Goal: Check status: Check status

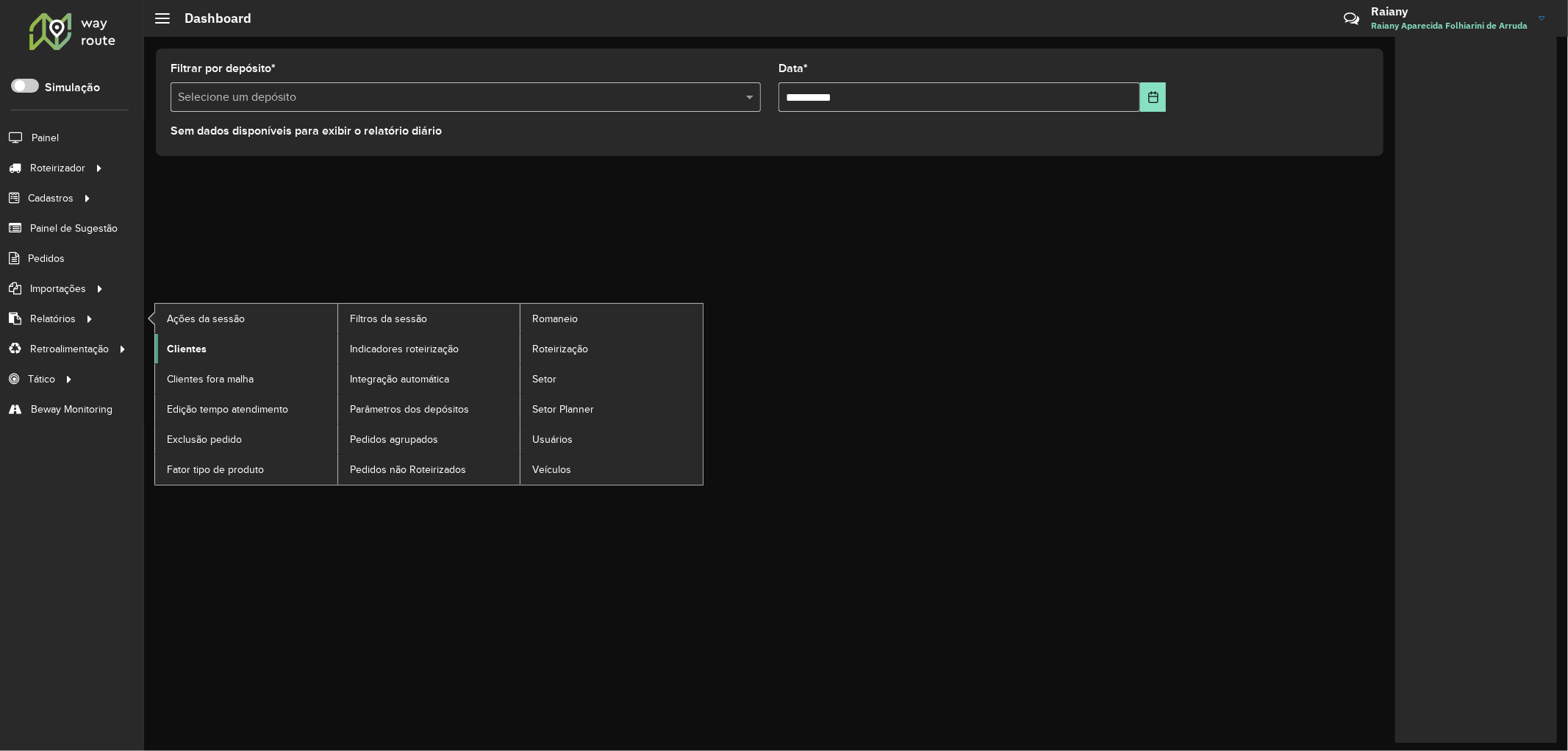
click at [189, 342] on span "Clientes" at bounding box center [187, 348] width 40 height 15
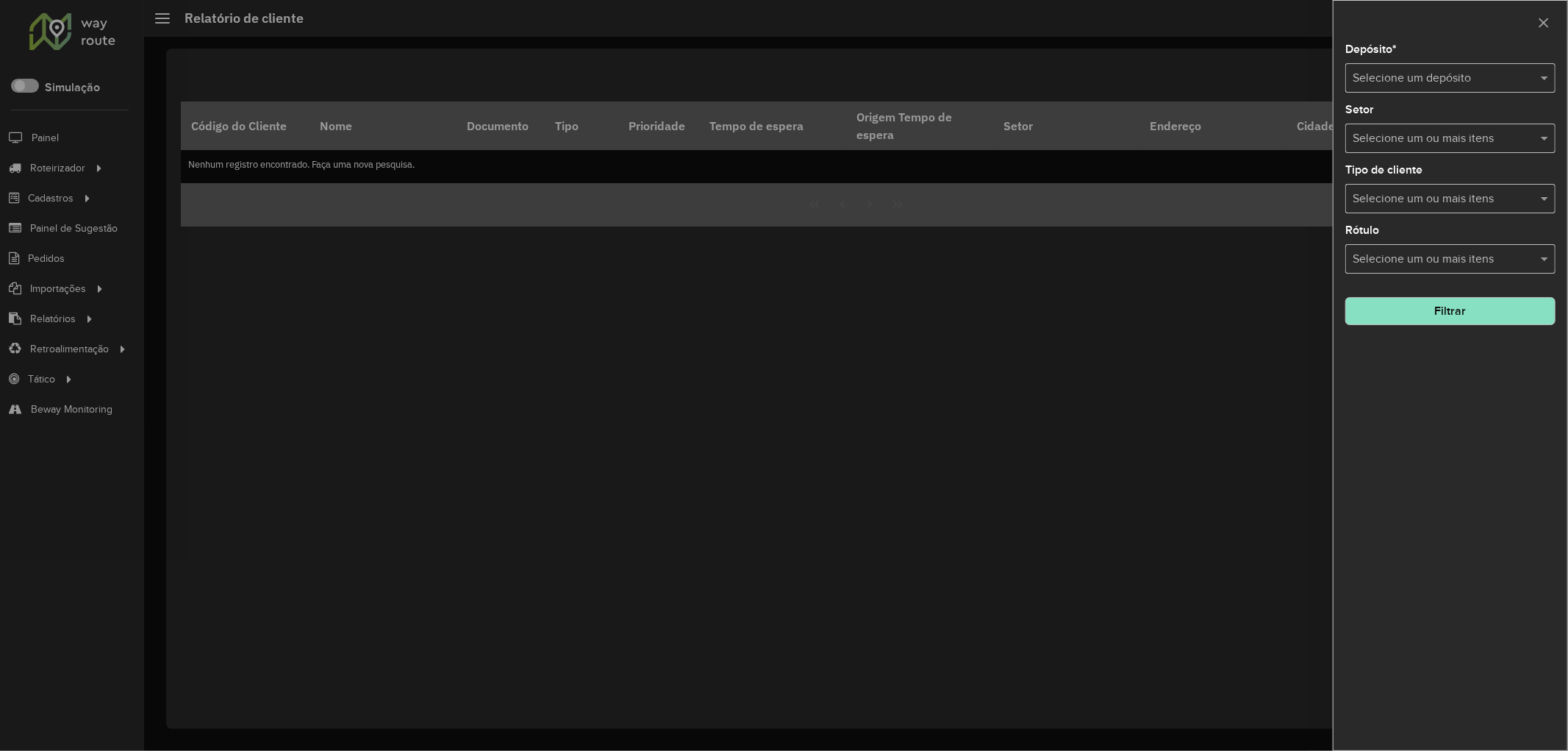
click at [1417, 78] on input "text" at bounding box center [1436, 78] width 166 height 18
type input "******"
click at [1422, 128] on div "CDD [GEOGRAPHIC_DATA]" at bounding box center [1450, 121] width 209 height 25
click at [1450, 323] on button "Filtrar" at bounding box center [1450, 311] width 211 height 28
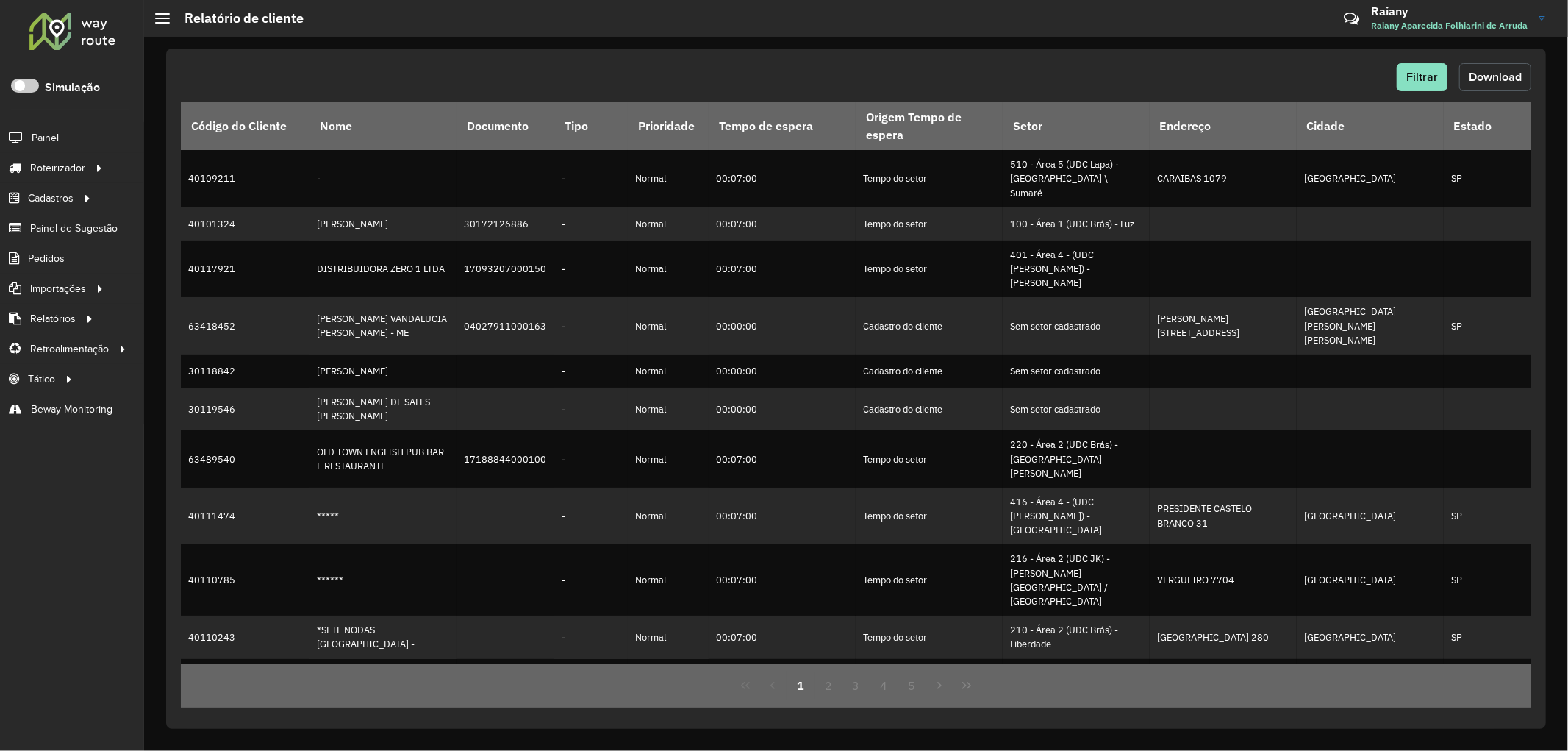
click at [1507, 82] on span "Download" at bounding box center [1495, 77] width 53 height 13
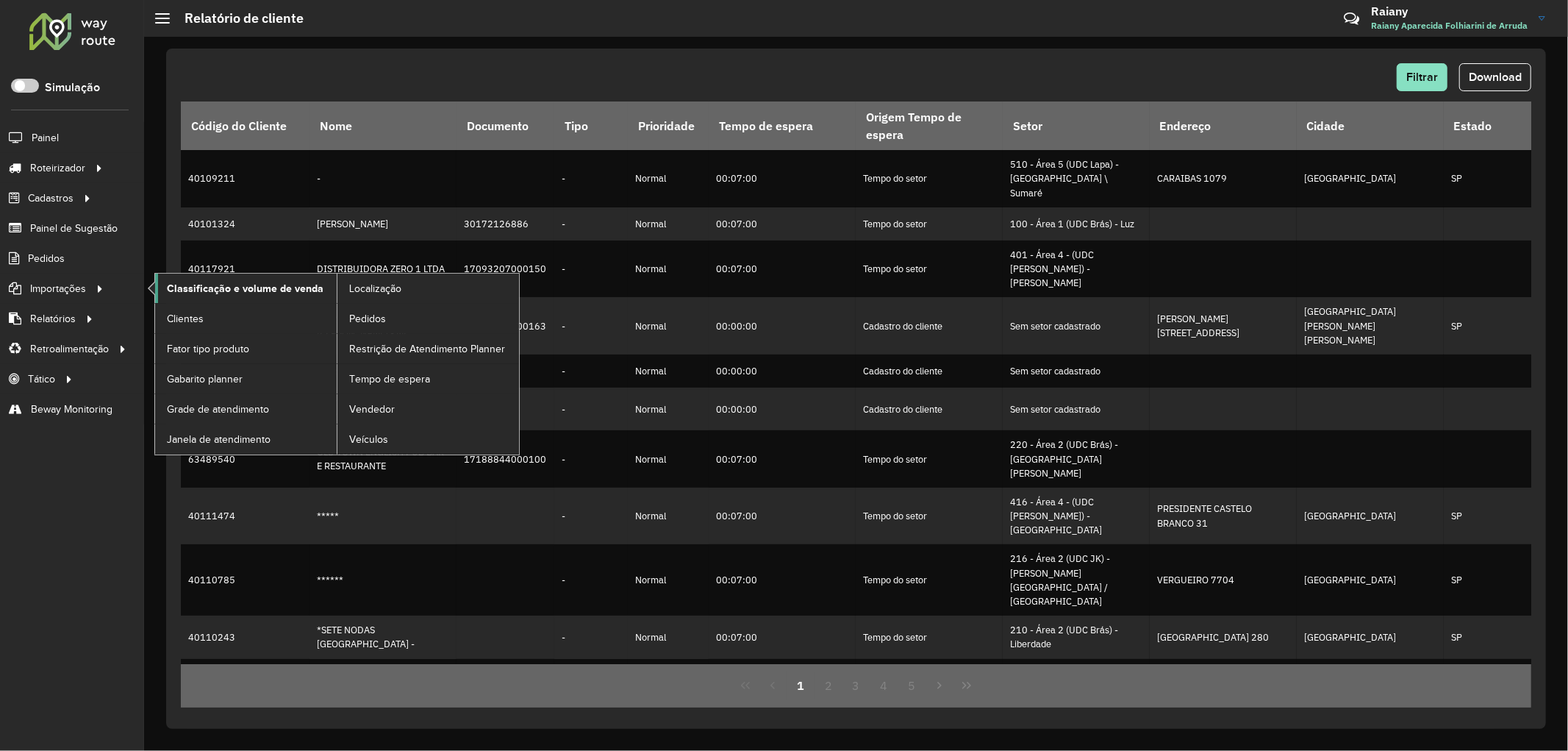
click at [200, 292] on span "Classificação e volume de venda" at bounding box center [246, 288] width 157 height 15
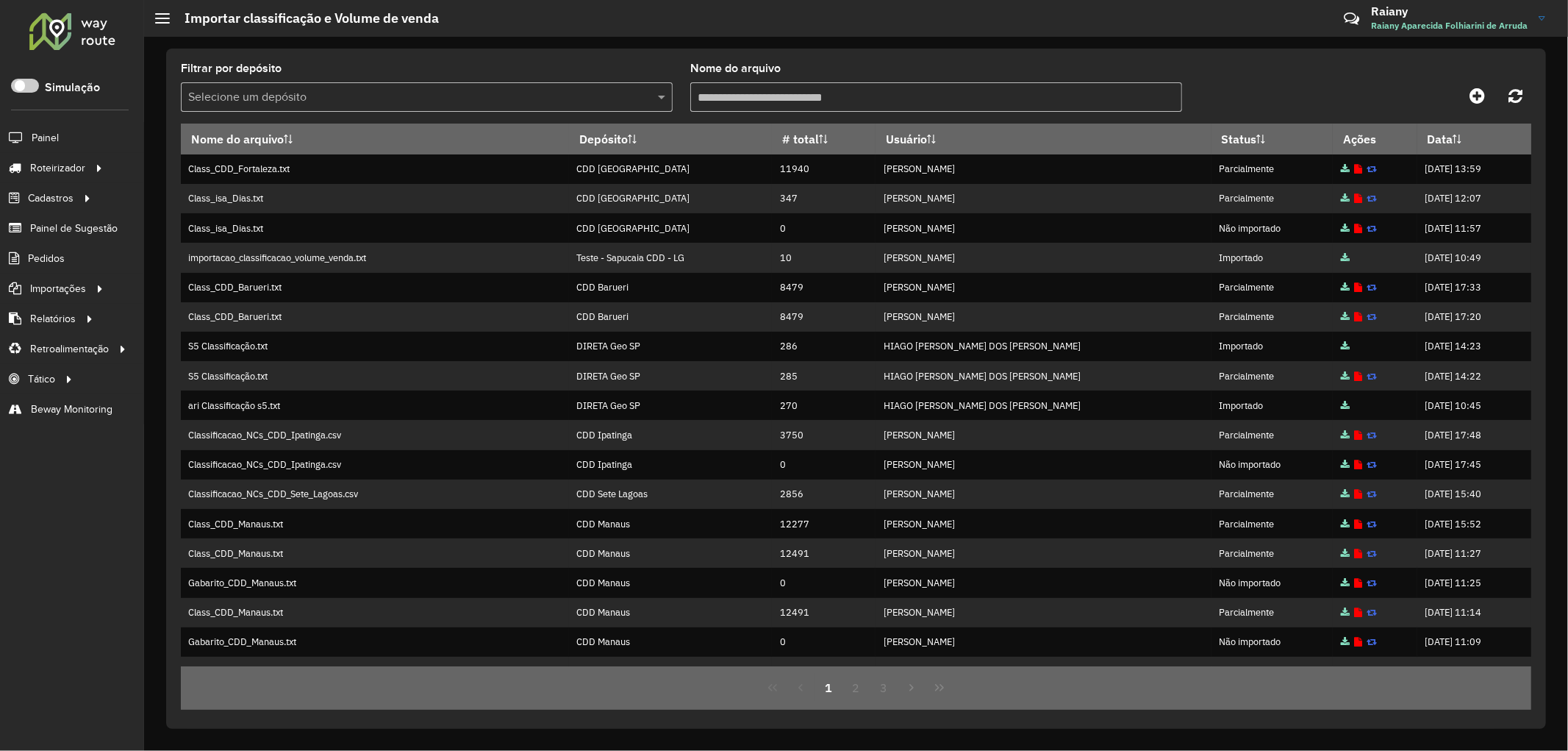
click at [327, 93] on input "text" at bounding box center [411, 98] width 447 height 18
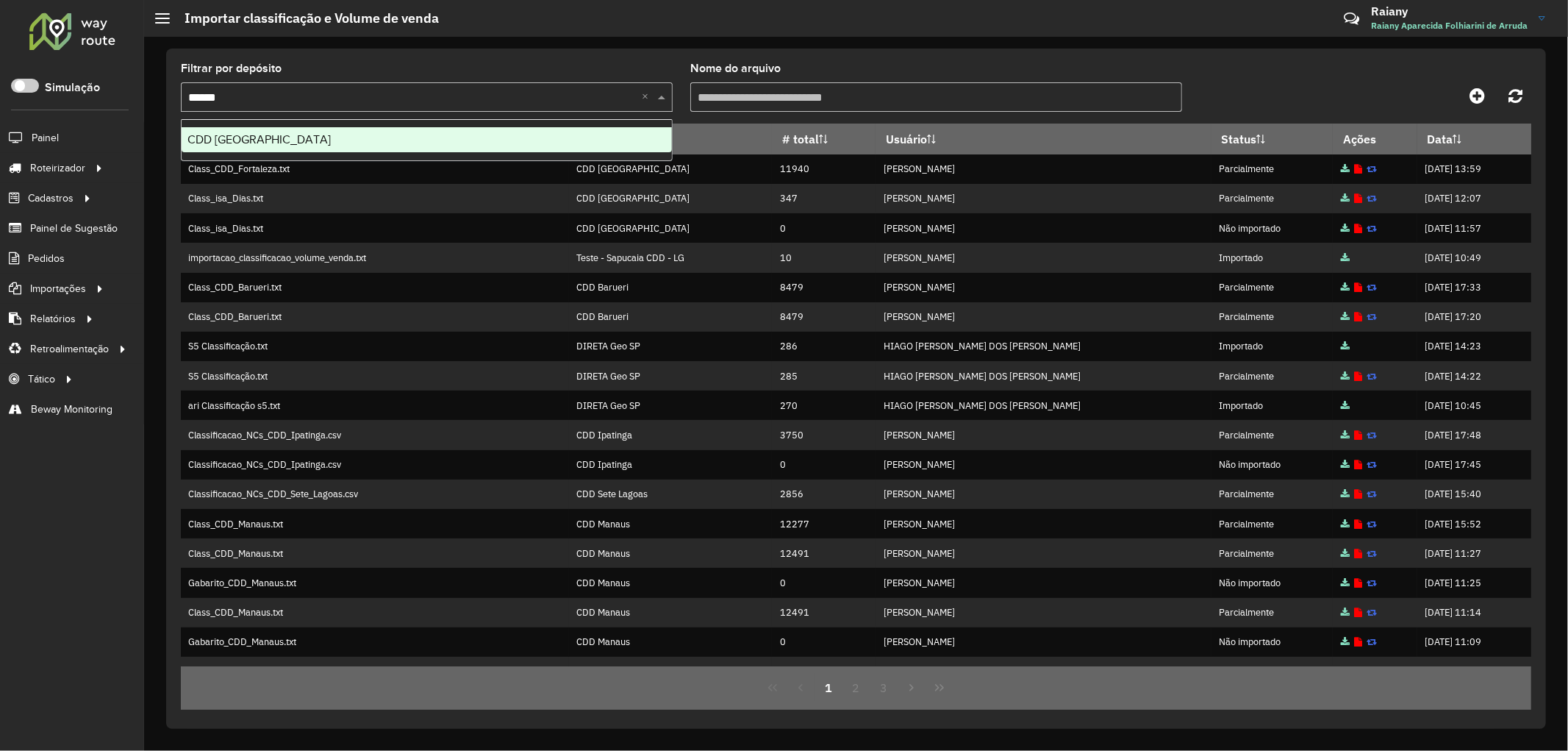
type input "*******"
click at [287, 143] on div "CDD [GEOGRAPHIC_DATA]" at bounding box center [427, 139] width 491 height 25
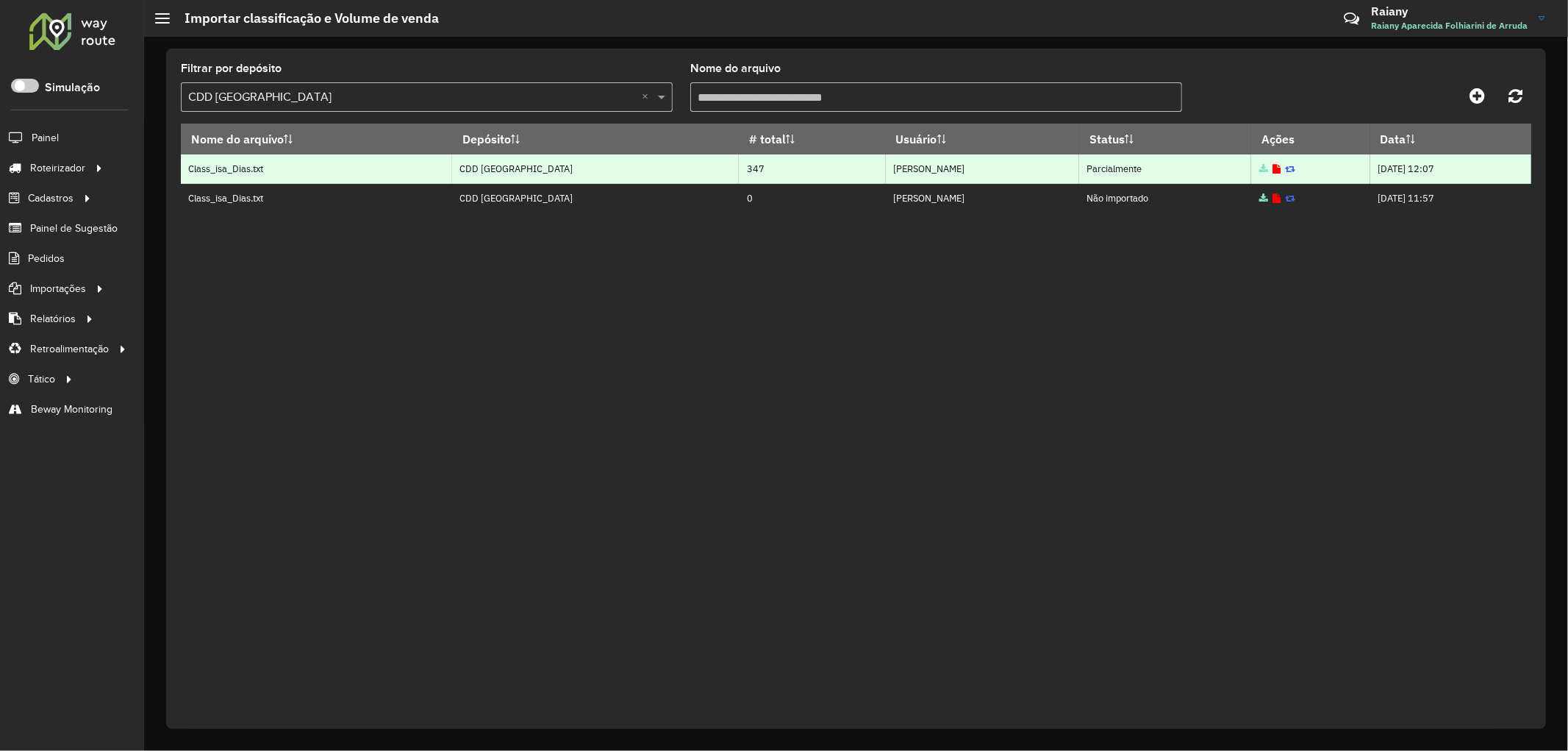
click at [1260, 171] on icon at bounding box center [1264, 170] width 9 height 10
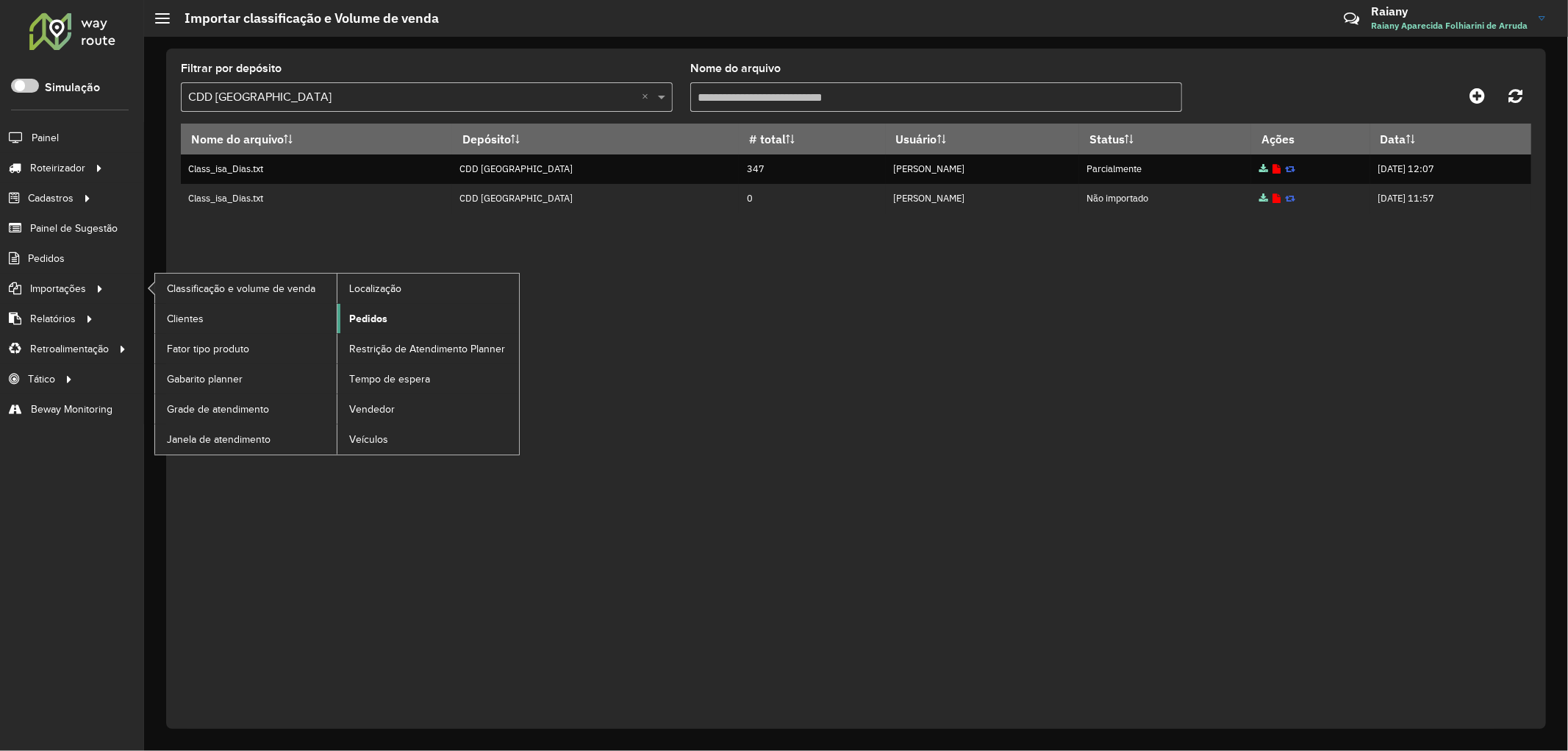
click at [384, 319] on span "Pedidos" at bounding box center [368, 319] width 38 height 15
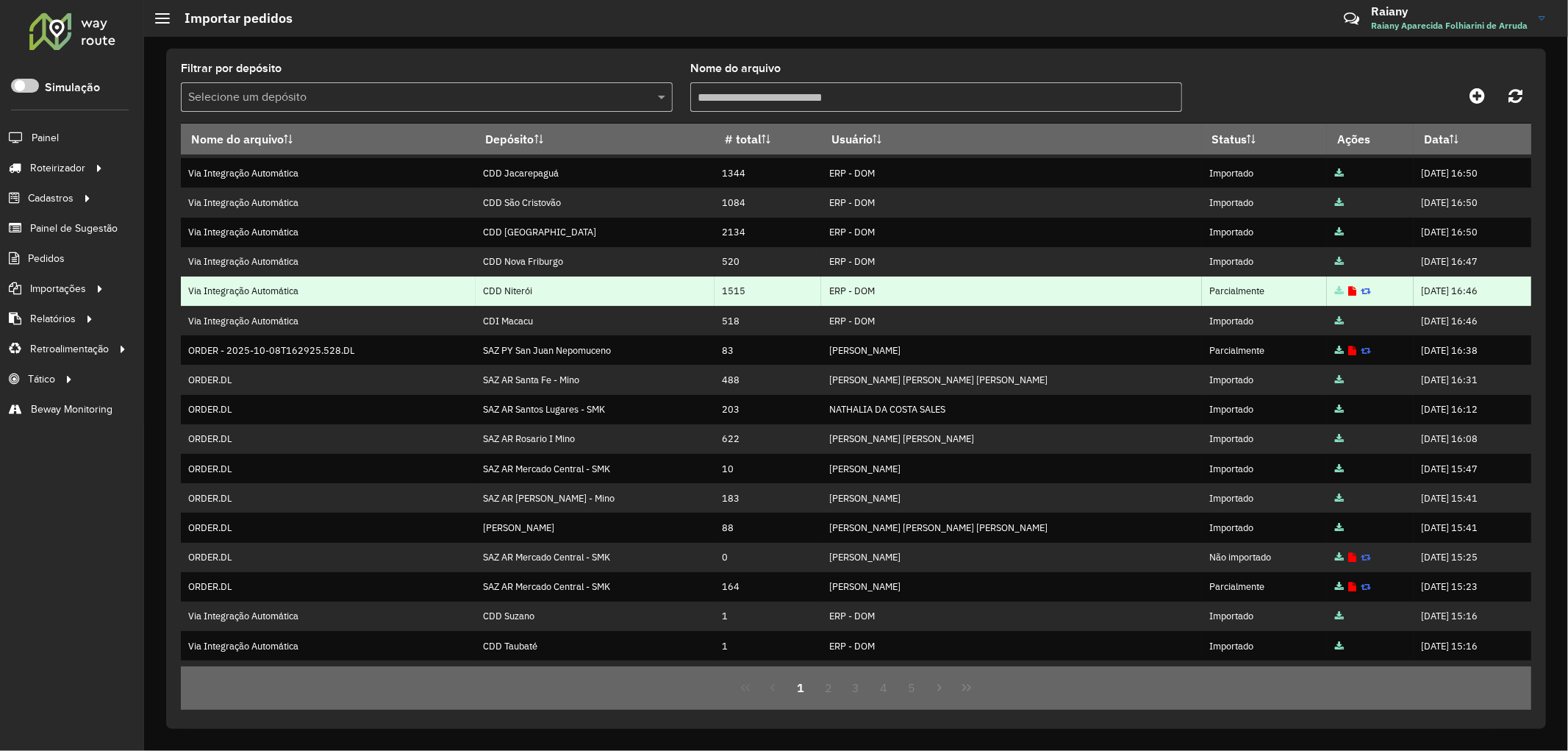
scroll to position [81, 0]
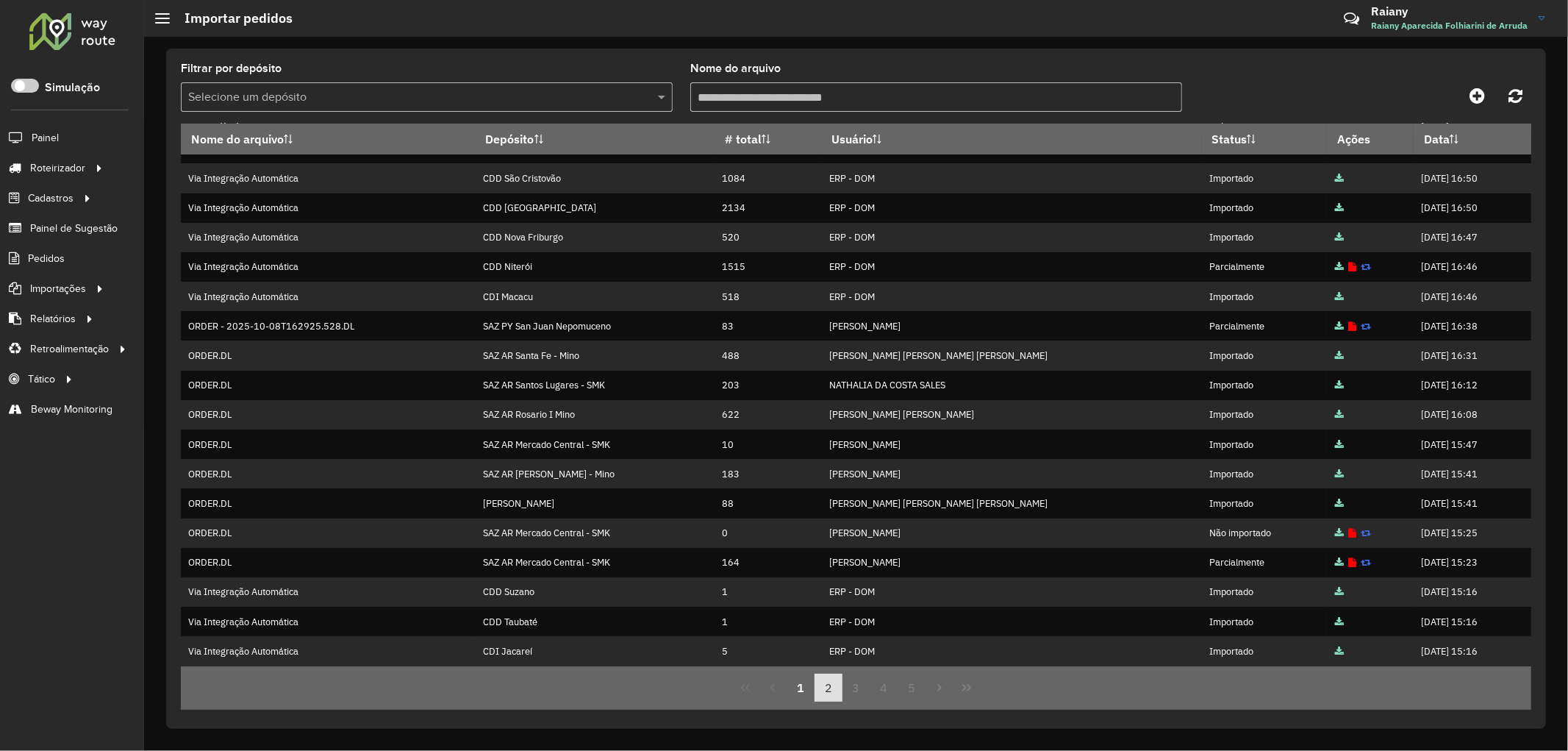
click at [831, 682] on button "2" at bounding box center [828, 687] width 28 height 28
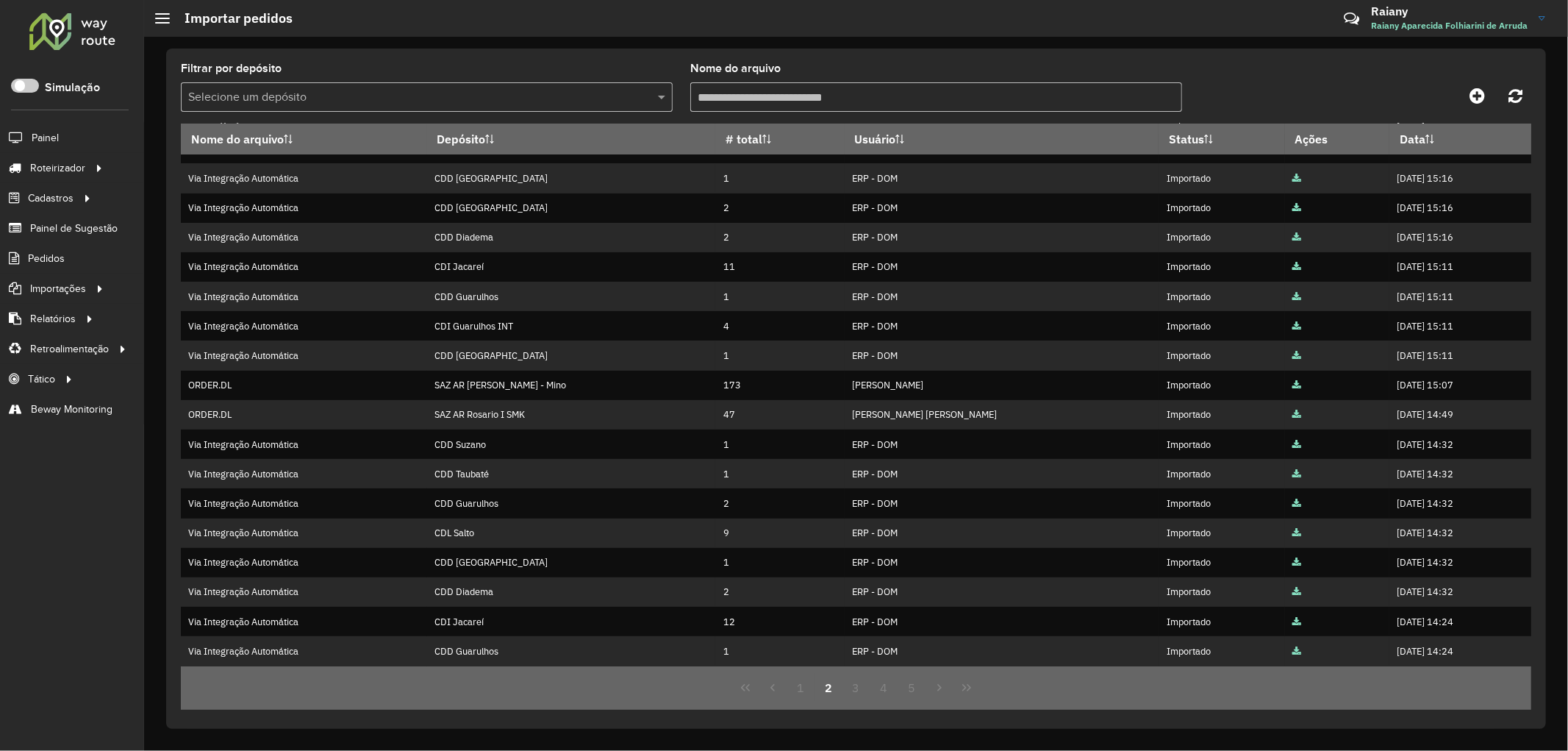
scroll to position [0, 0]
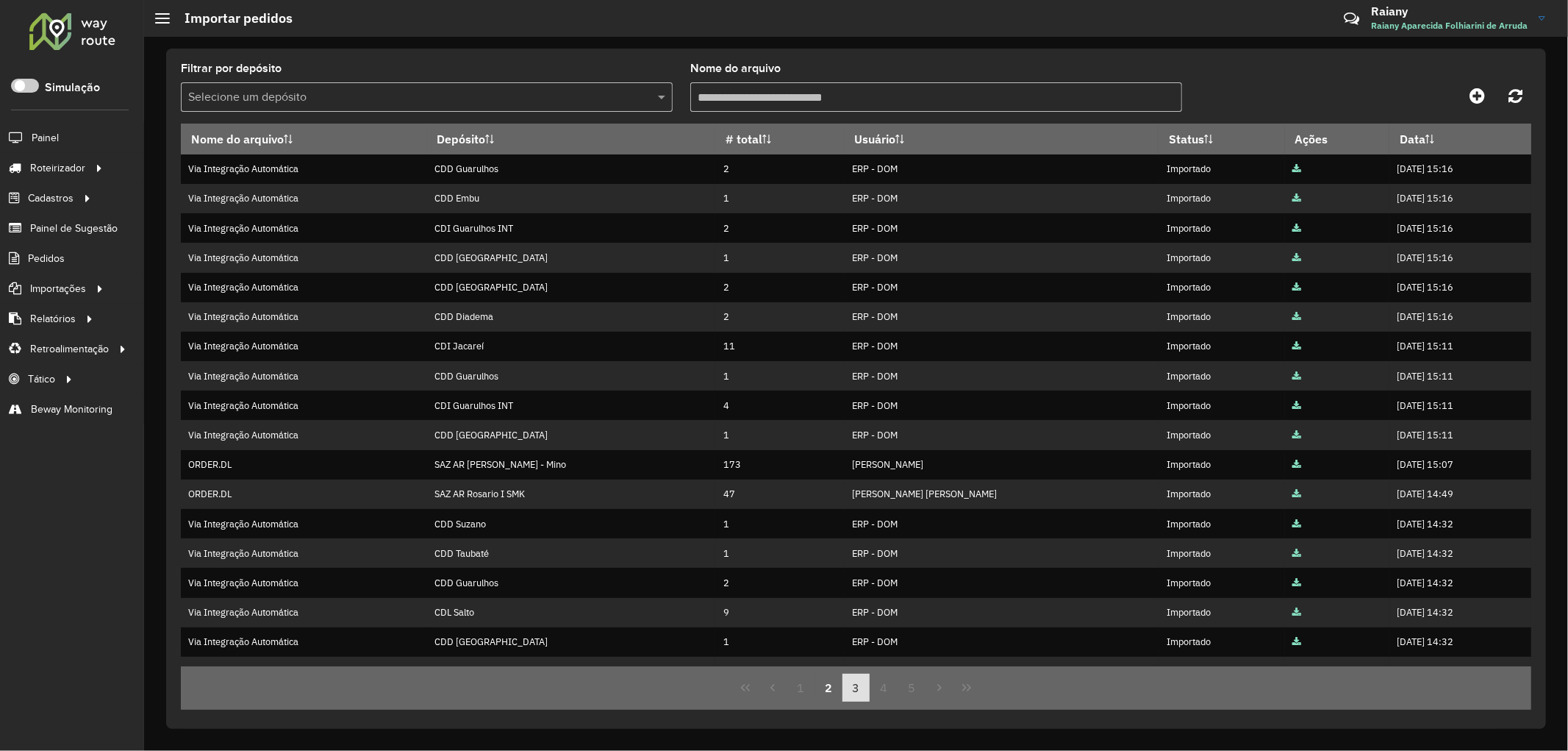
click at [853, 688] on button "3" at bounding box center [856, 687] width 28 height 28
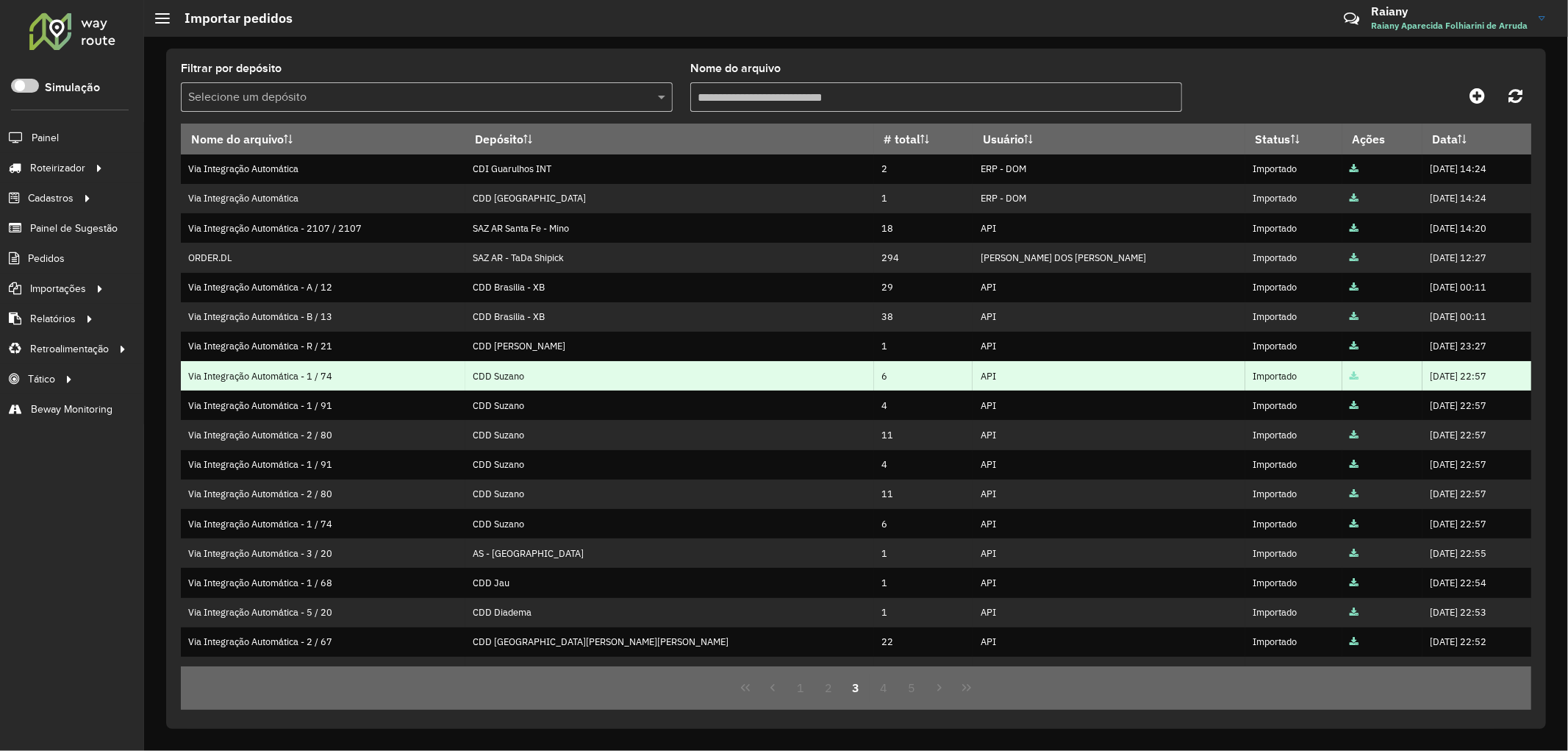
click at [1350, 377] on icon at bounding box center [1354, 377] width 9 height 10
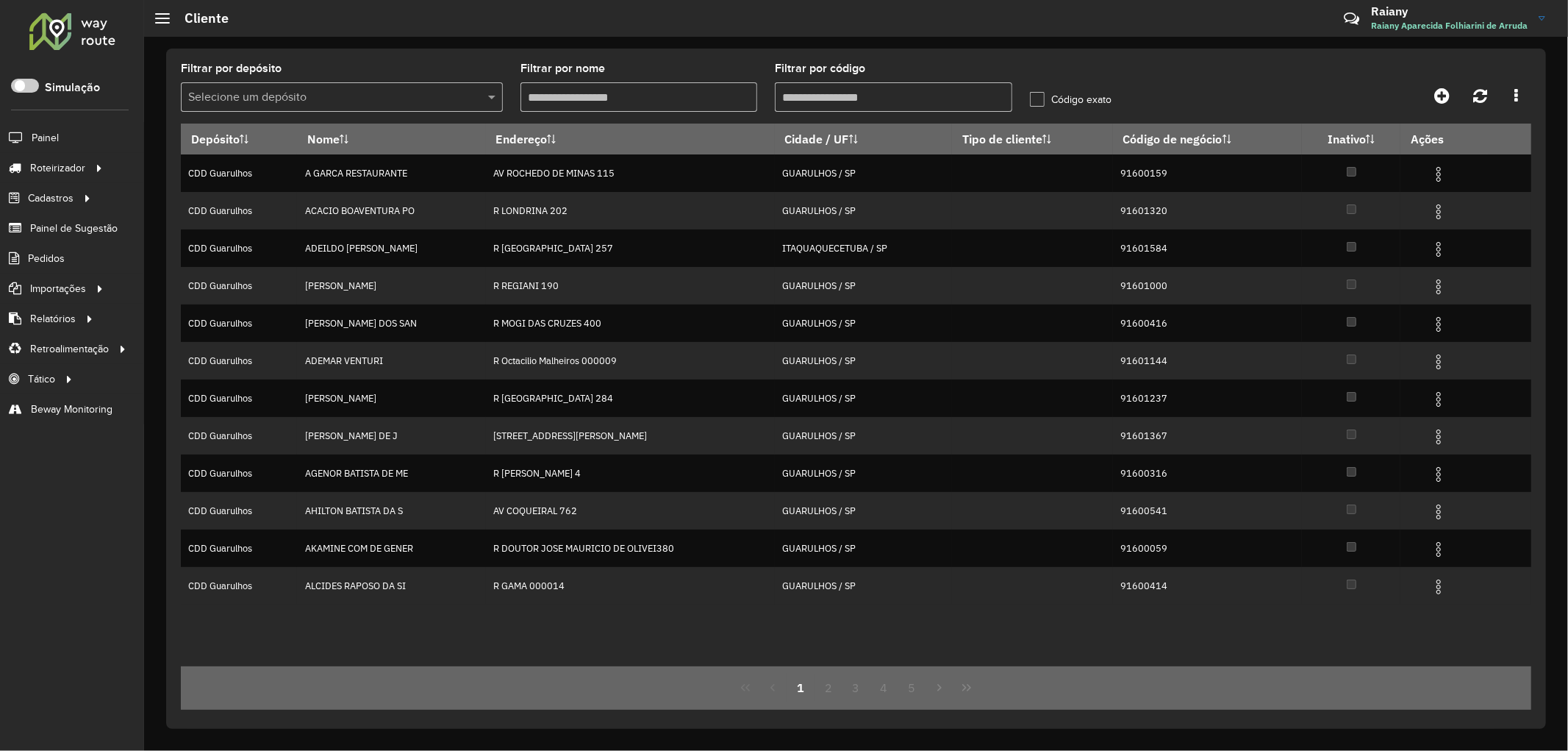
click at [832, 99] on input "Filtrar por código" at bounding box center [893, 97] width 237 height 30
paste input "********"
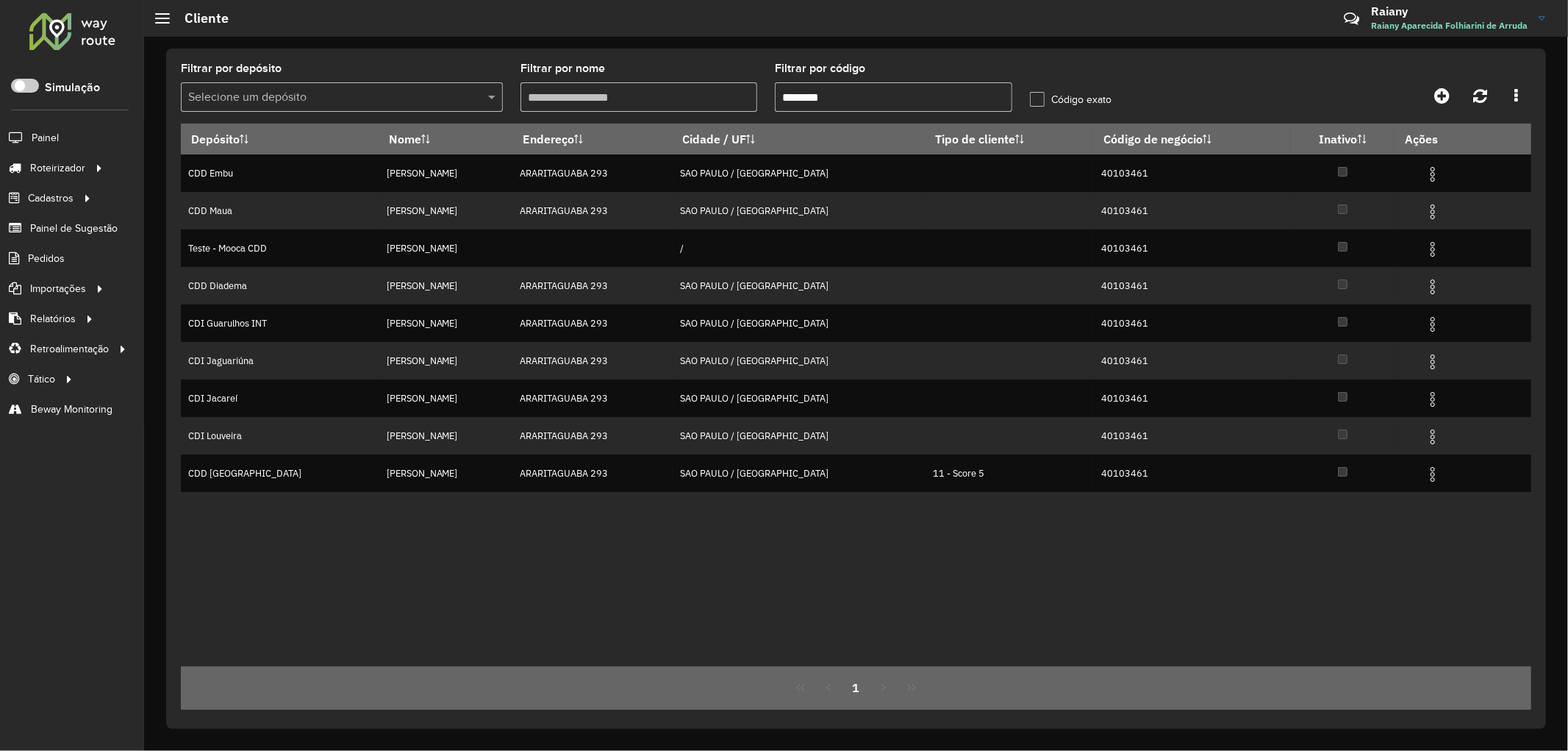
type input "********"
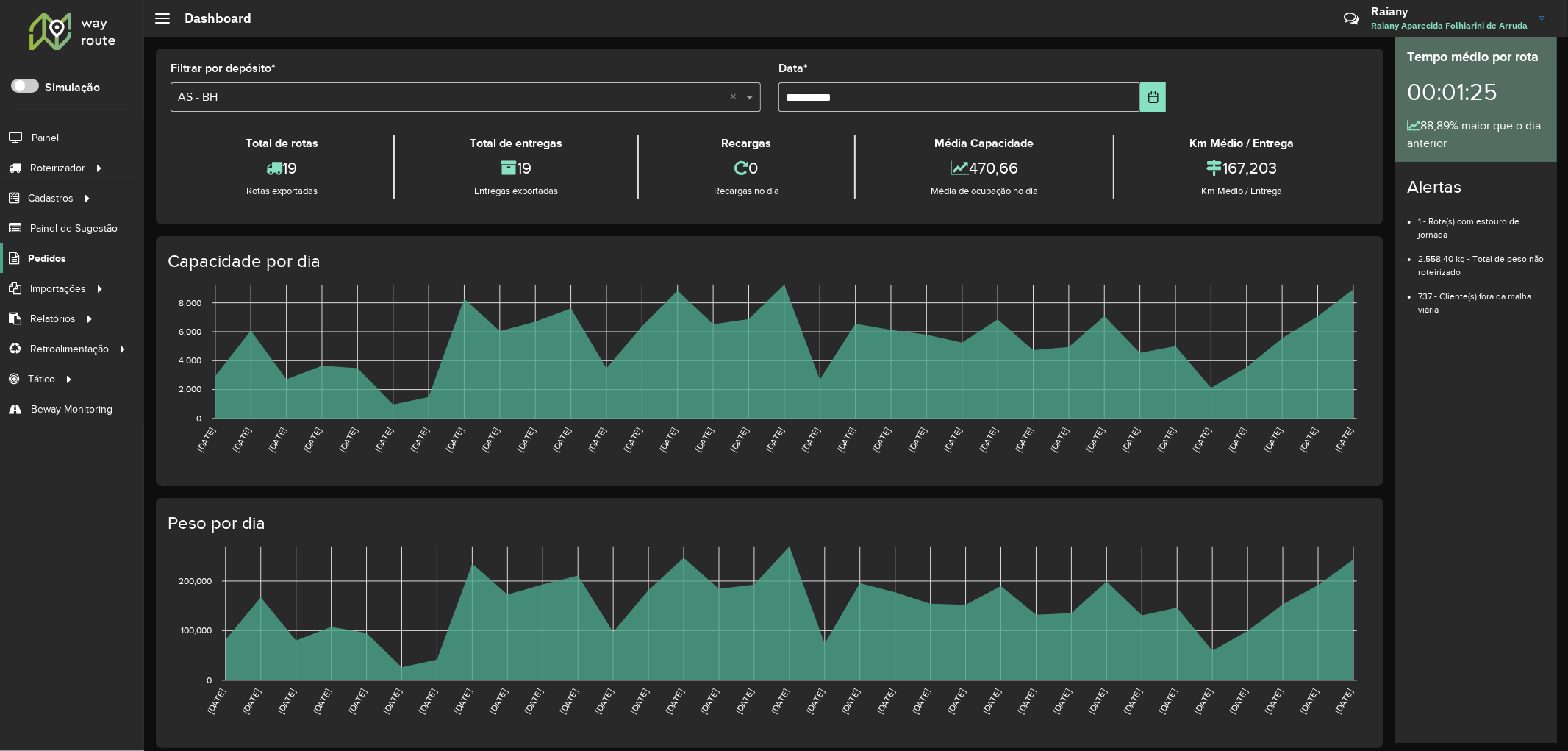
click at [47, 254] on span "Pedidos" at bounding box center [47, 258] width 38 height 15
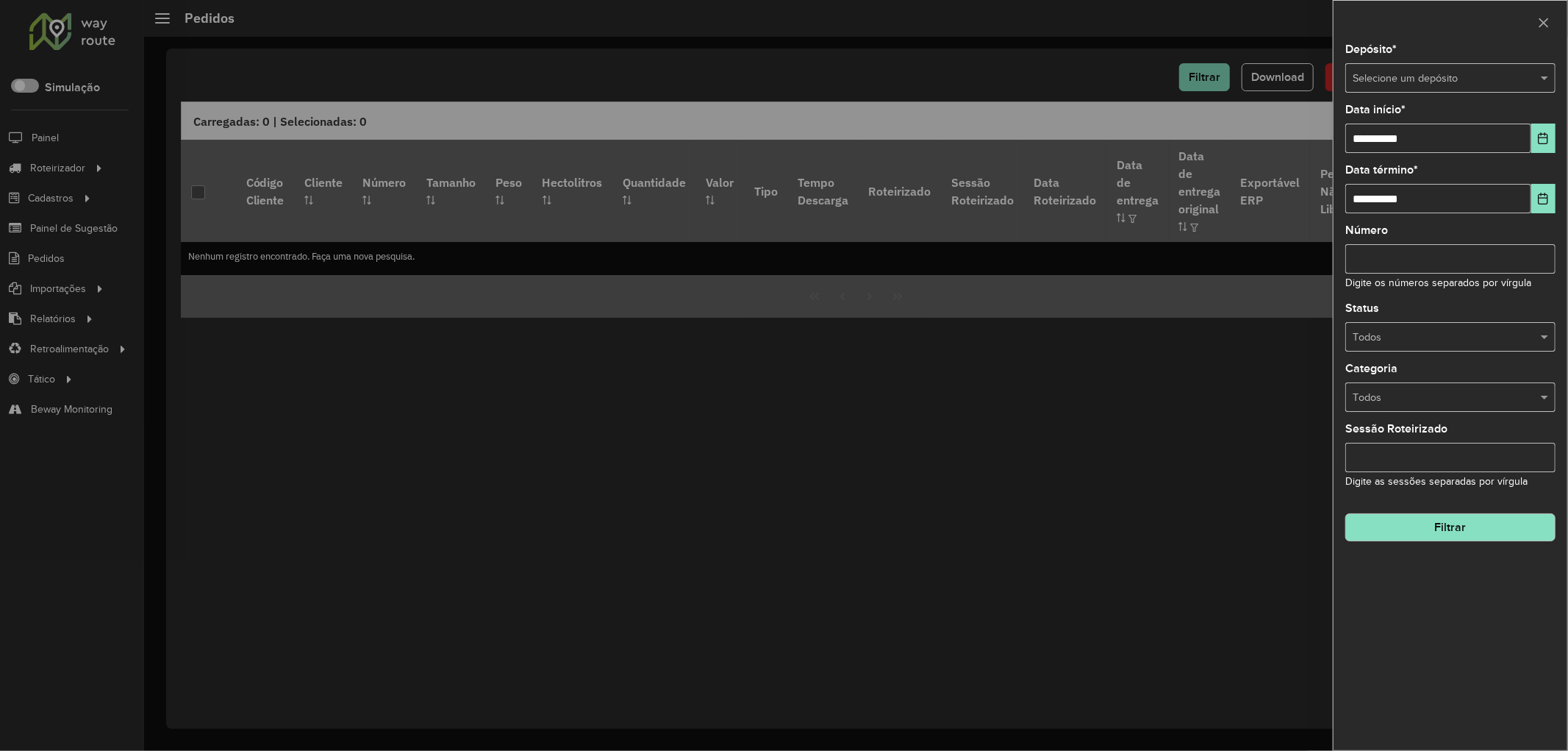
click at [1412, 84] on input "text" at bounding box center [1436, 78] width 166 height 16
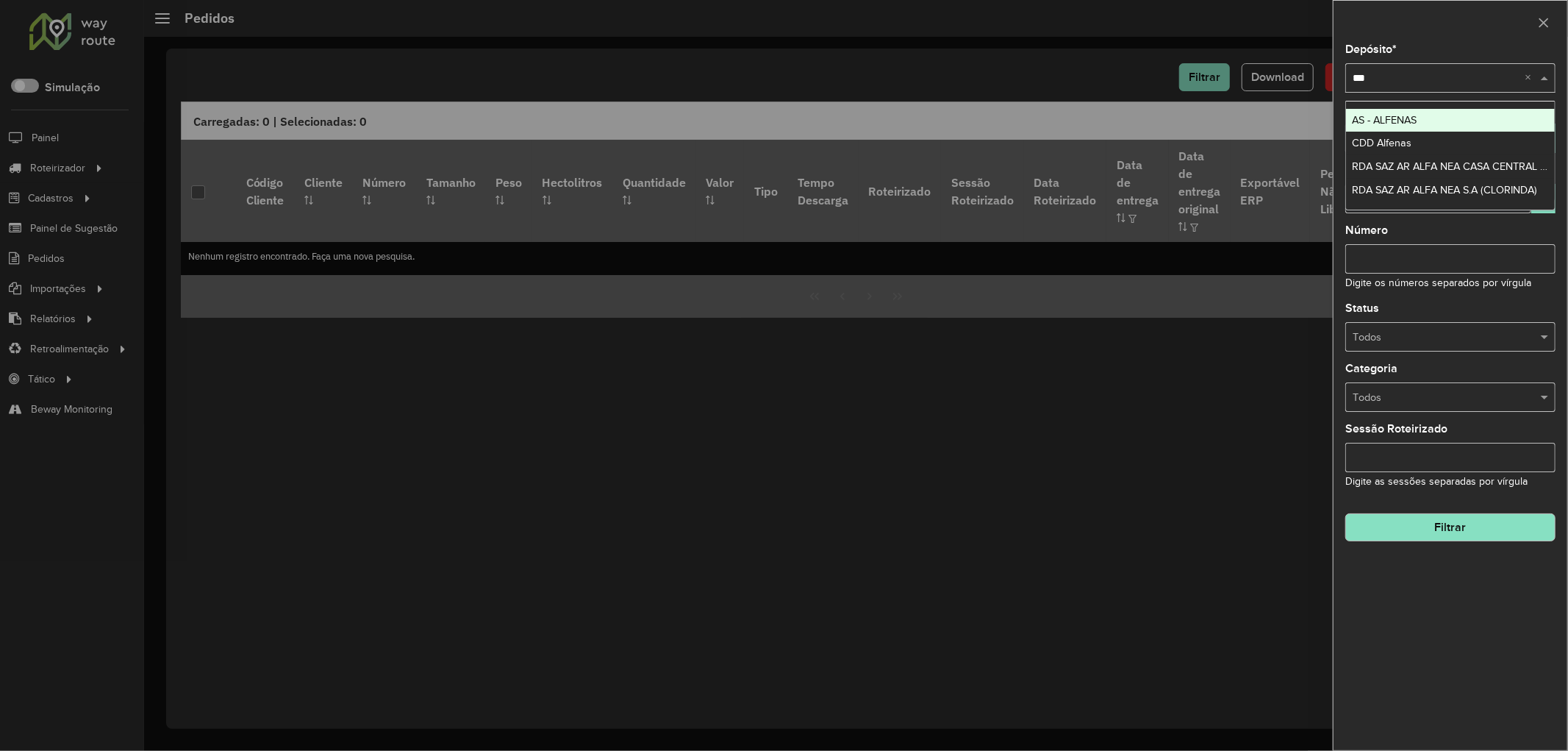
type input "****"
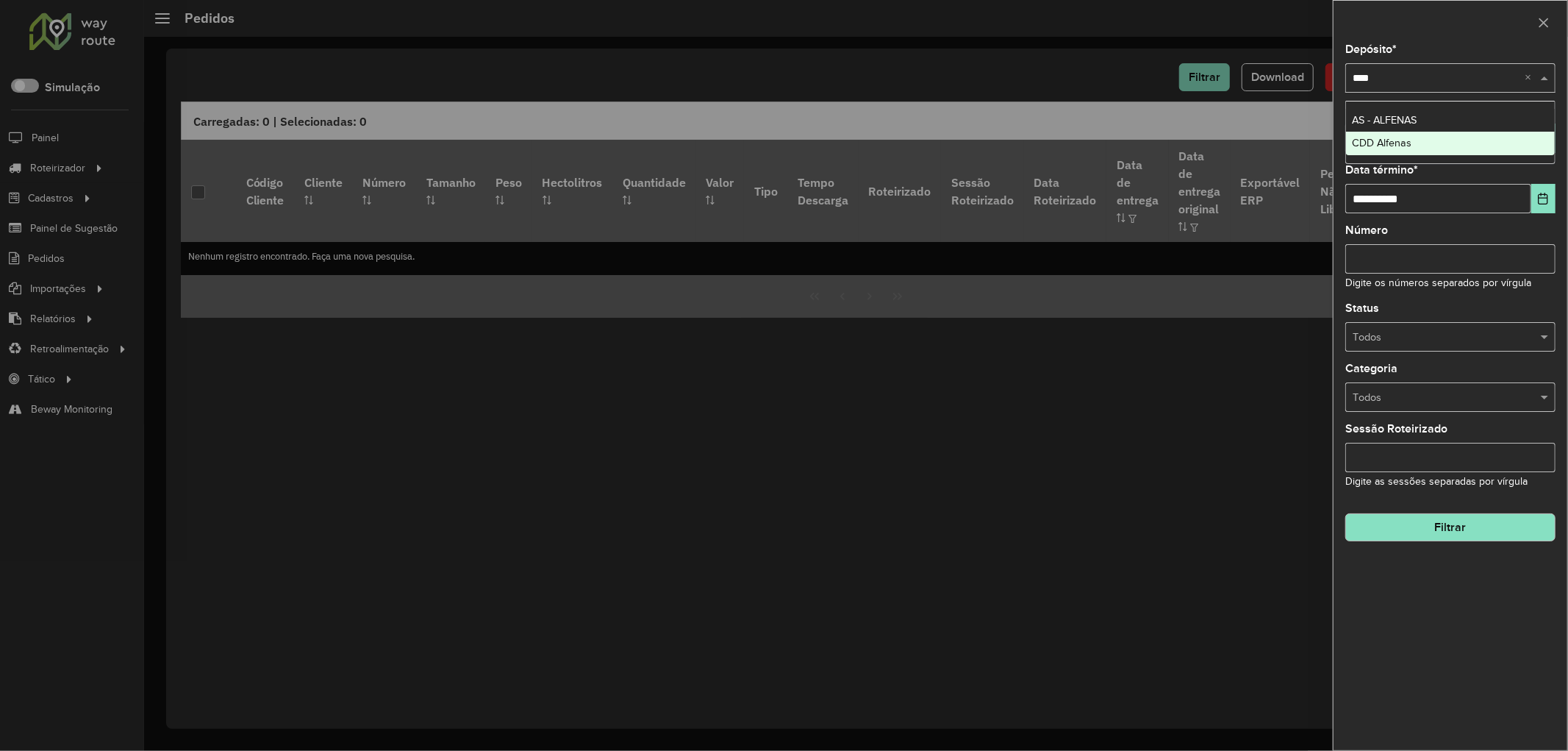
click at [1410, 133] on div "CDD Alfenas" at bounding box center [1450, 143] width 209 height 23
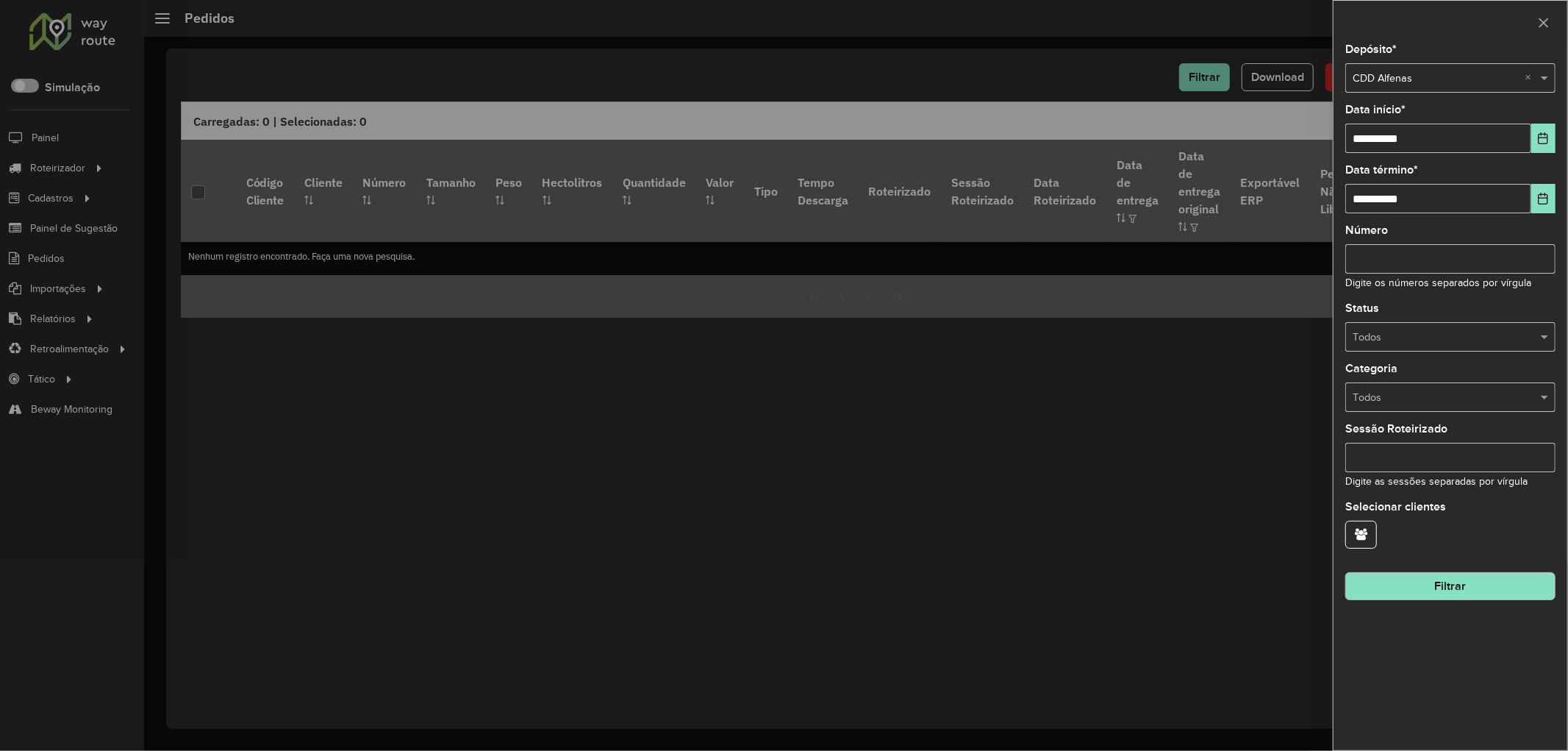
click at [1440, 597] on button "Filtrar" at bounding box center [1450, 586] width 211 height 28
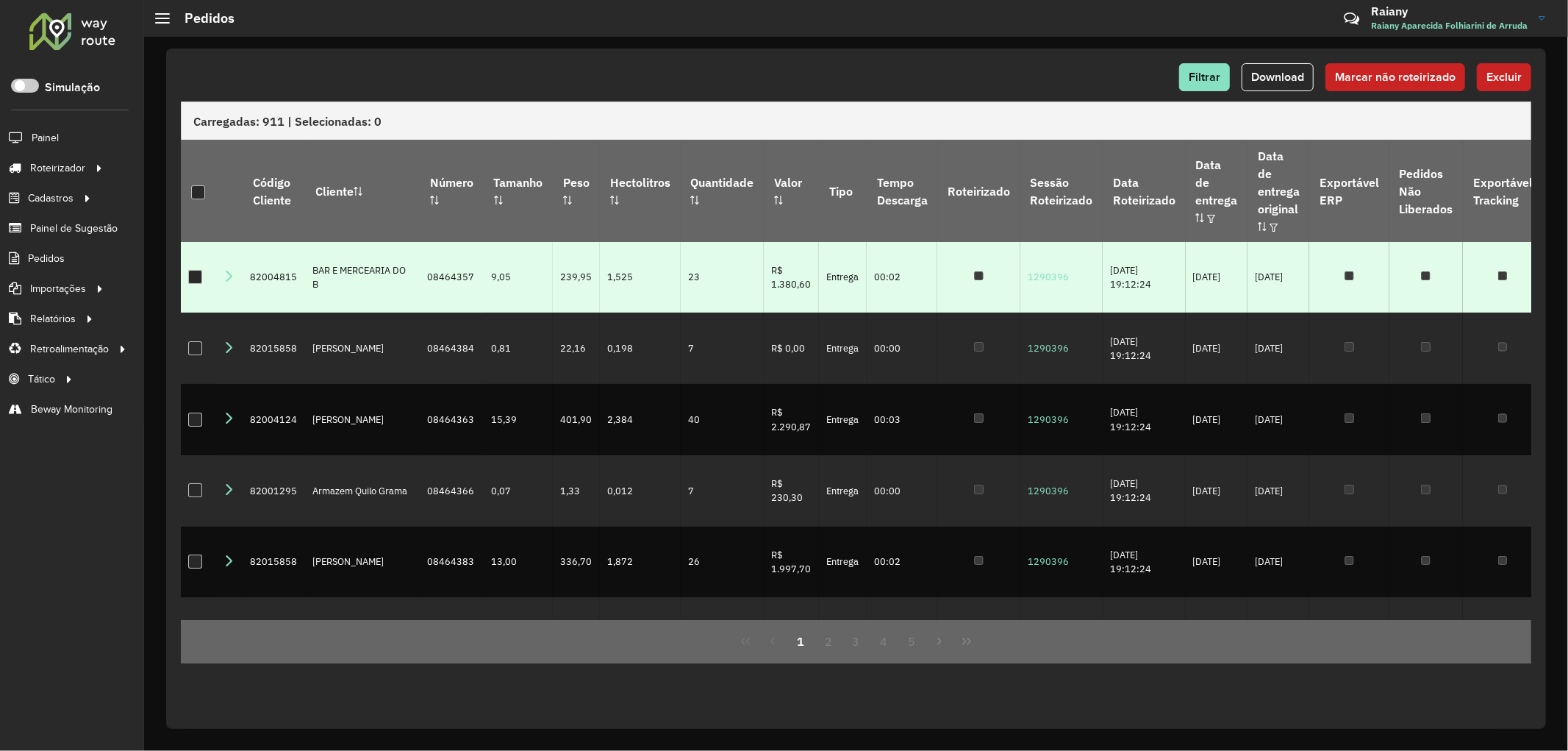
click at [228, 270] on icon at bounding box center [228, 275] width 12 height 12
